Goal: Task Accomplishment & Management: Use online tool/utility

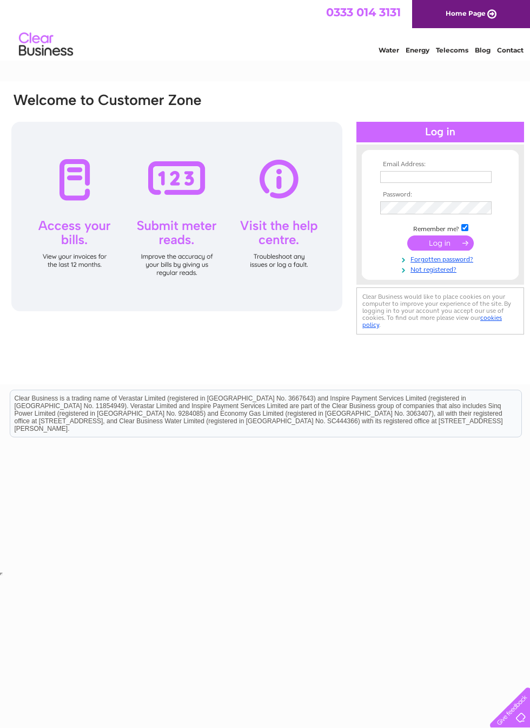
click at [464, 171] on input "text" at bounding box center [437, 177] width 112 height 12
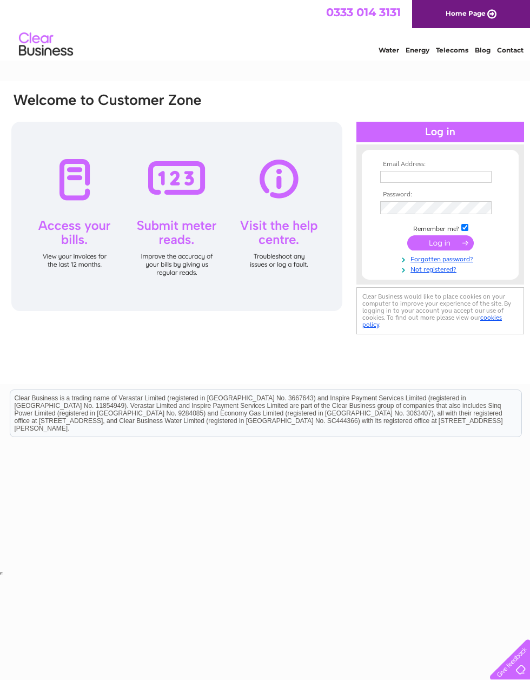
type input "dreamdaysbridalwear@gmail.com"
click at [449, 246] on input "submit" at bounding box center [441, 242] width 67 height 15
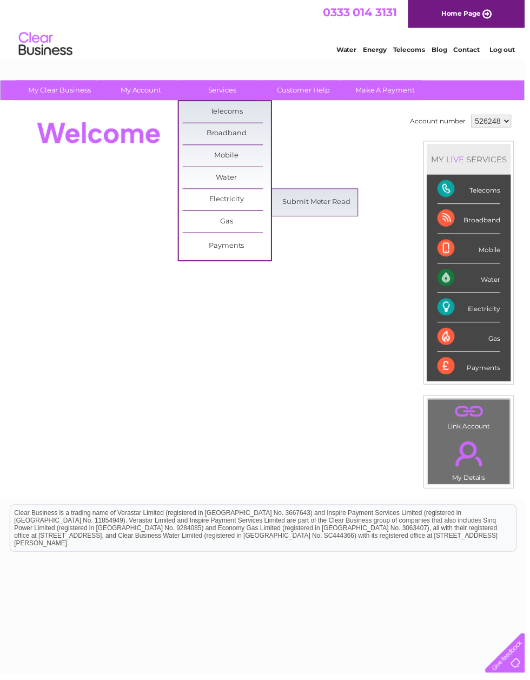
click at [335, 207] on link "Submit Meter Read" at bounding box center [320, 205] width 89 height 22
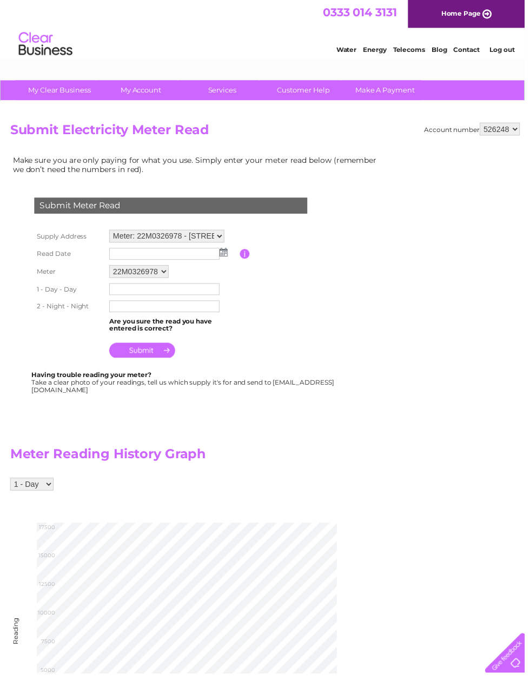
click at [224, 255] on img at bounding box center [226, 255] width 8 height 9
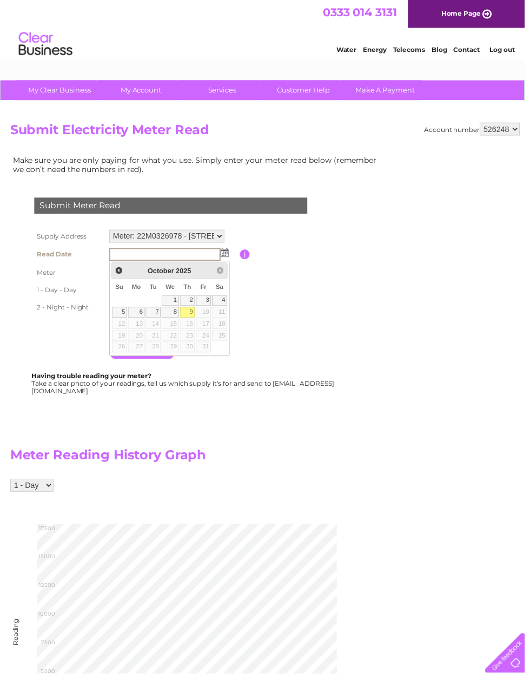
click at [195, 310] on link "9" at bounding box center [189, 315] width 15 height 11
type input "2025/10/09"
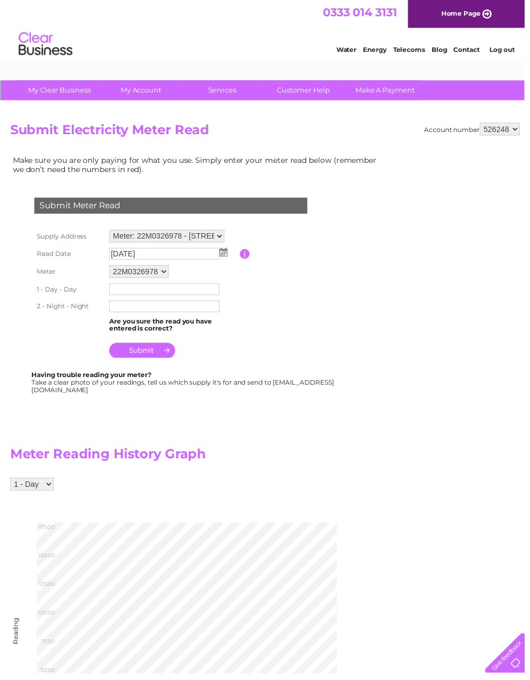
click at [199, 298] on input "text" at bounding box center [166, 292] width 112 height 12
click at [193, 298] on input "text" at bounding box center [166, 292] width 113 height 13
type input "15079"
click at [200, 312] on input "text" at bounding box center [166, 311] width 112 height 12
type input "01285"
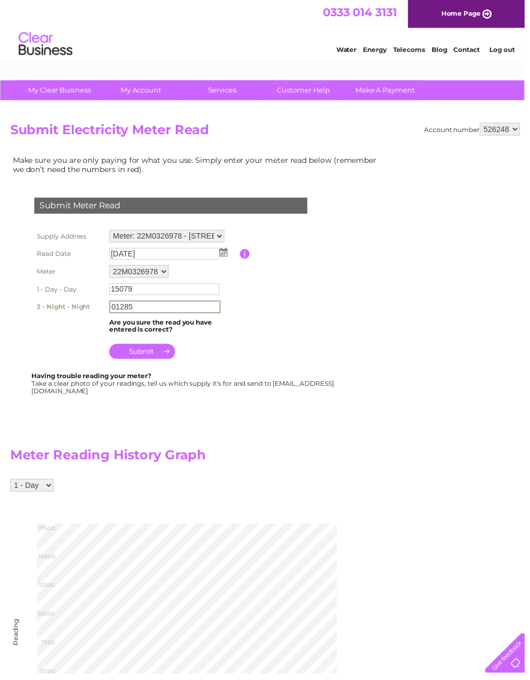
click at [149, 361] on input "submit" at bounding box center [143, 355] width 67 height 15
